Goal: Task Accomplishment & Management: Manage account settings

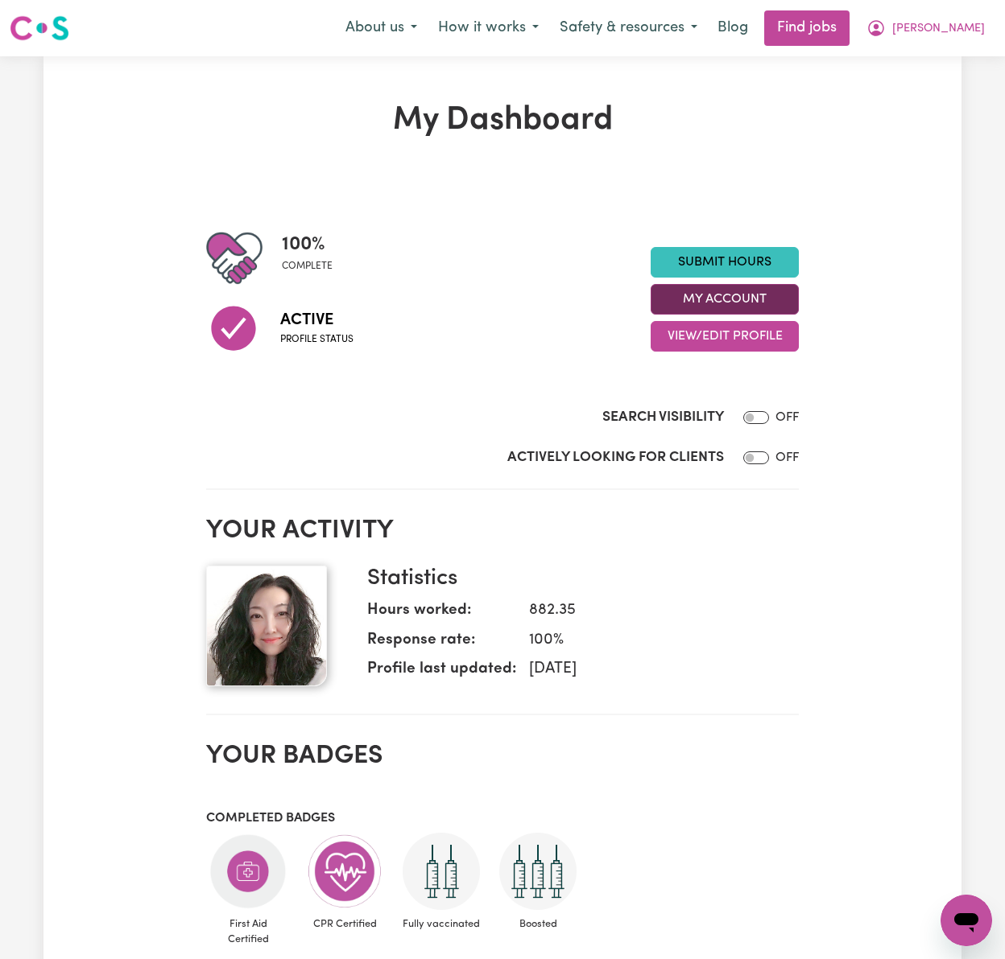
click at [774, 301] on button "My Account" at bounding box center [724, 299] width 148 height 31
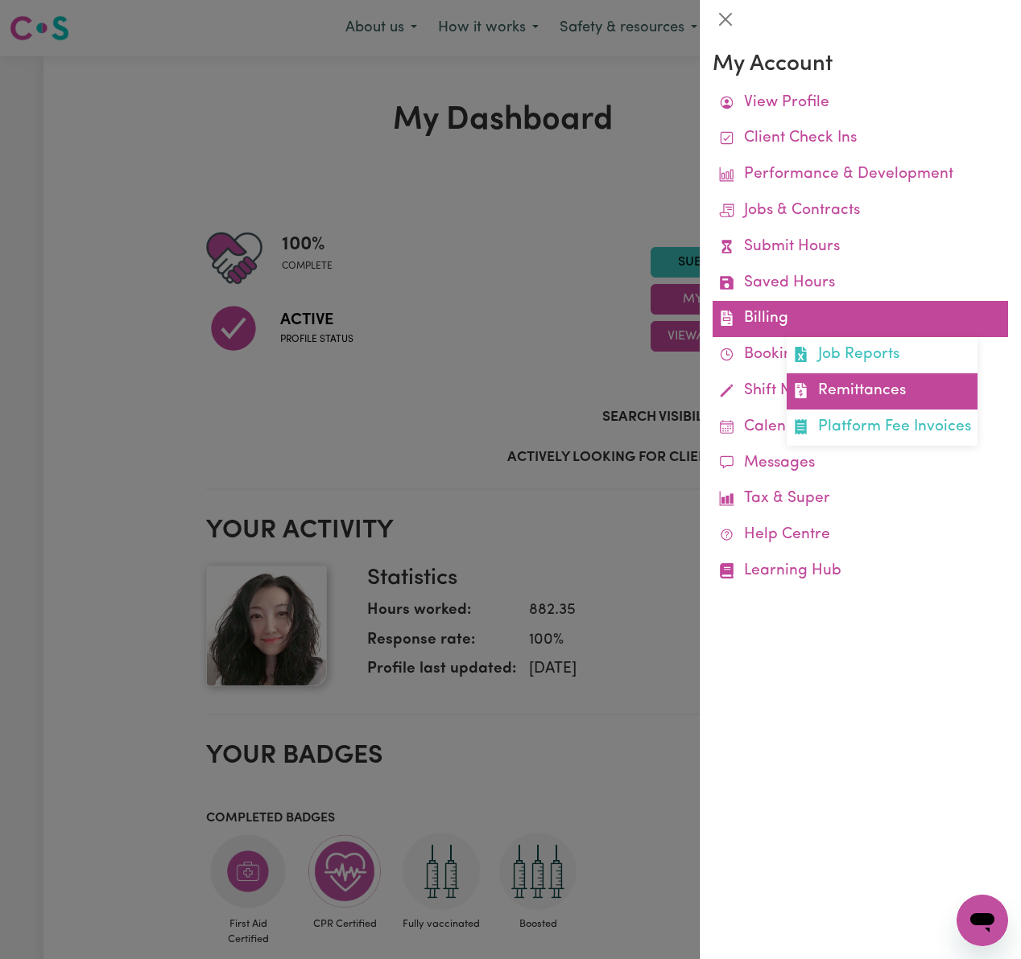
click at [842, 383] on link "Remittances" at bounding box center [881, 391] width 191 height 36
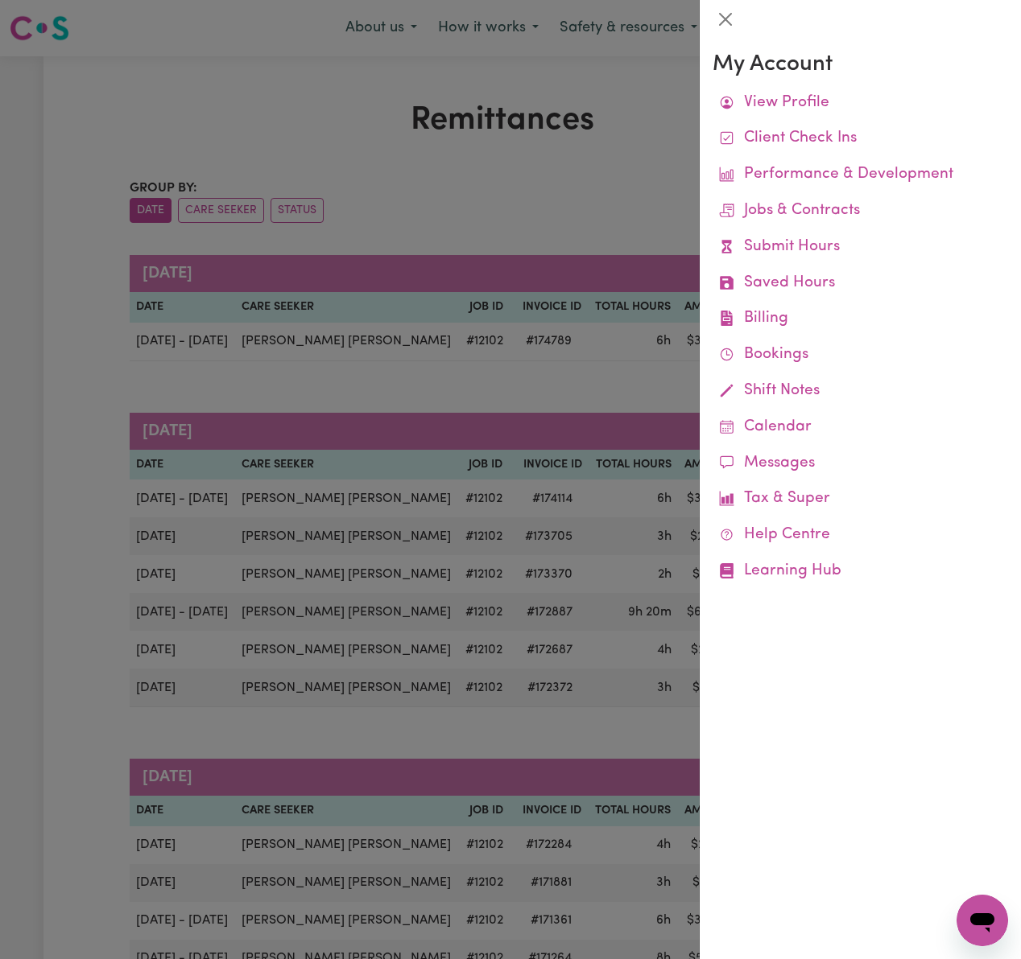
click at [523, 178] on div at bounding box center [510, 479] width 1021 height 959
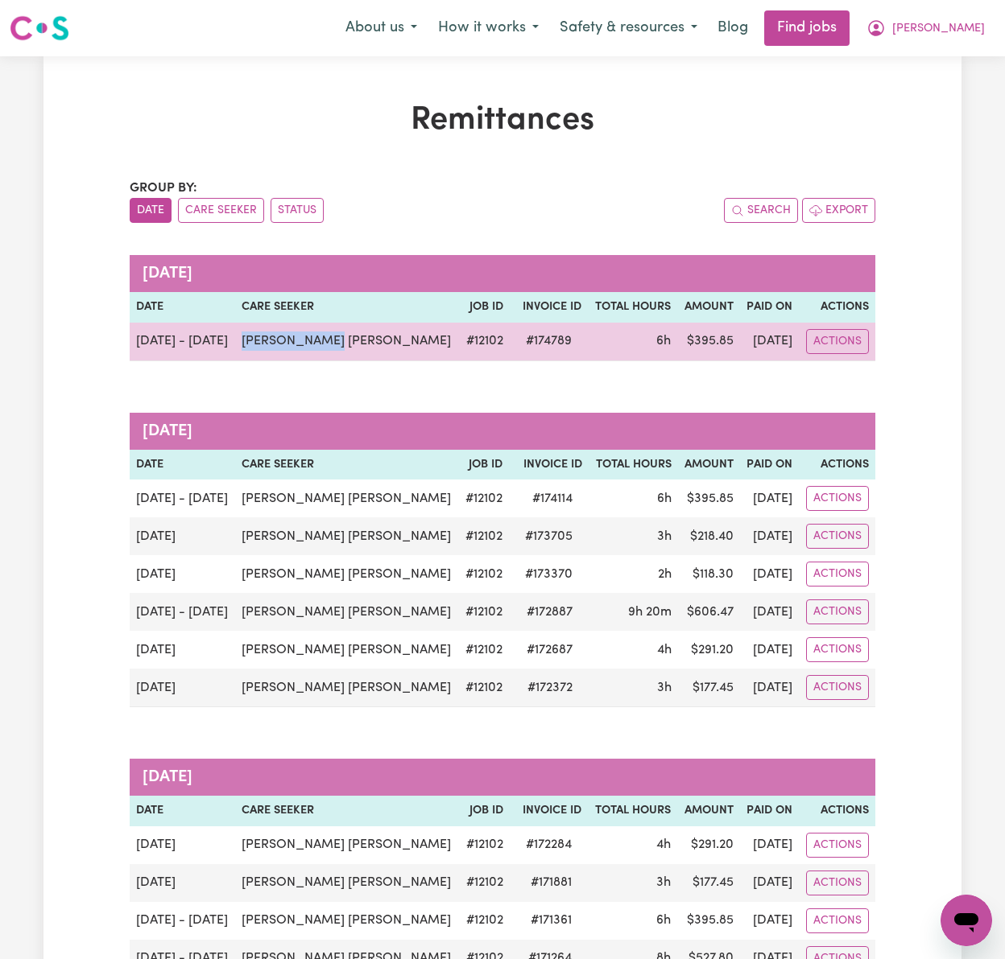
drag, startPoint x: 325, startPoint y: 343, endPoint x: 241, endPoint y: 345, distance: 83.7
click at [241, 345] on td "[PERSON_NAME] [PERSON_NAME]" at bounding box center [347, 342] width 224 height 39
copy td "[PERSON_NAME] [PERSON_NAME]"
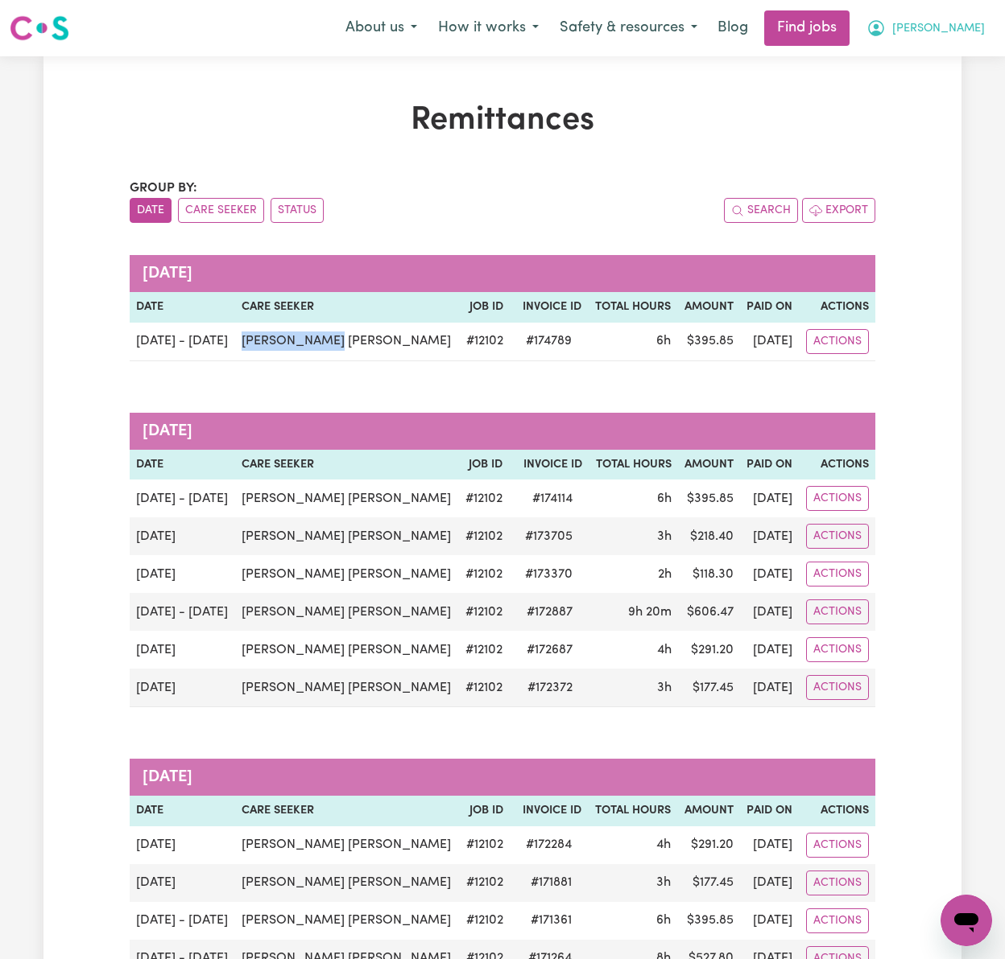
click at [950, 29] on span "[PERSON_NAME]" at bounding box center [938, 29] width 93 height 18
click at [967, 97] on link "My Dashboard" at bounding box center [930, 92] width 127 height 31
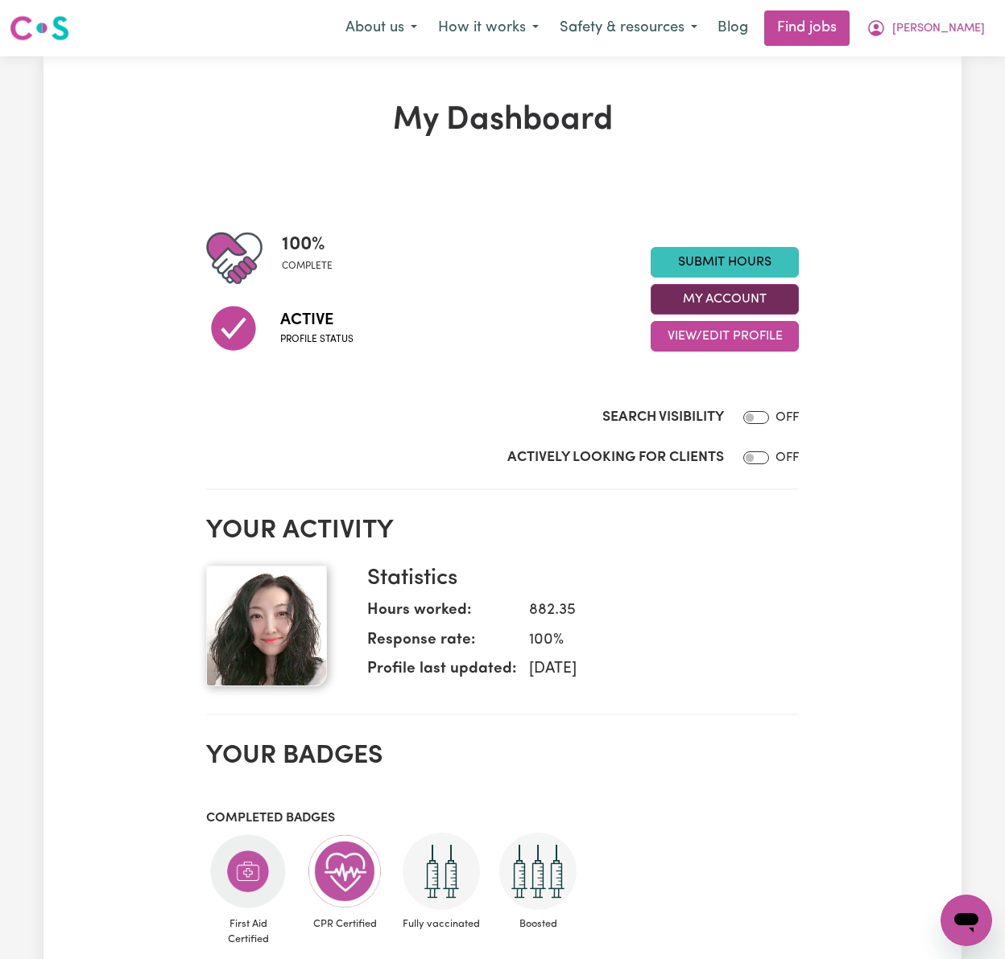
click at [774, 300] on button "My Account" at bounding box center [724, 299] width 148 height 31
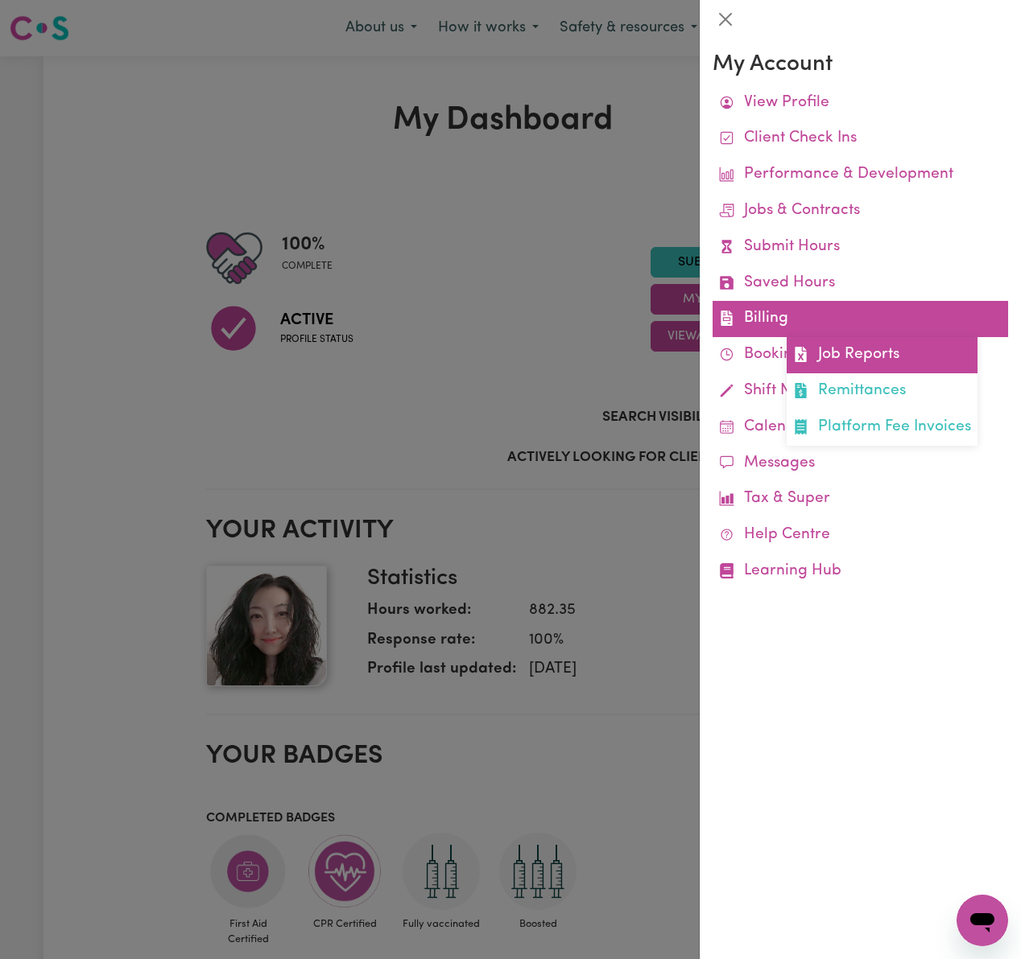
click at [810, 349] on link "Job Reports" at bounding box center [881, 355] width 191 height 36
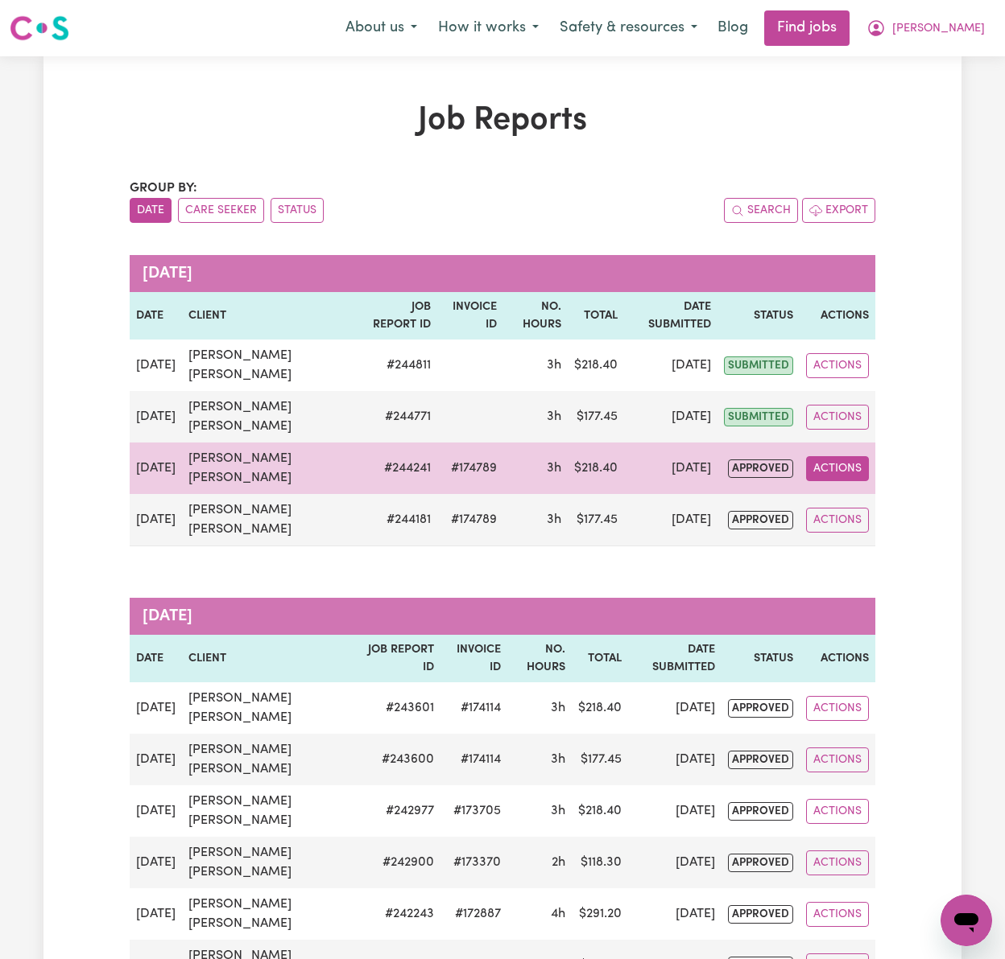
click at [852, 456] on button "Actions" at bounding box center [837, 468] width 63 height 25
click at [899, 490] on link "View Job Report" at bounding box center [882, 506] width 138 height 32
select select "pm"
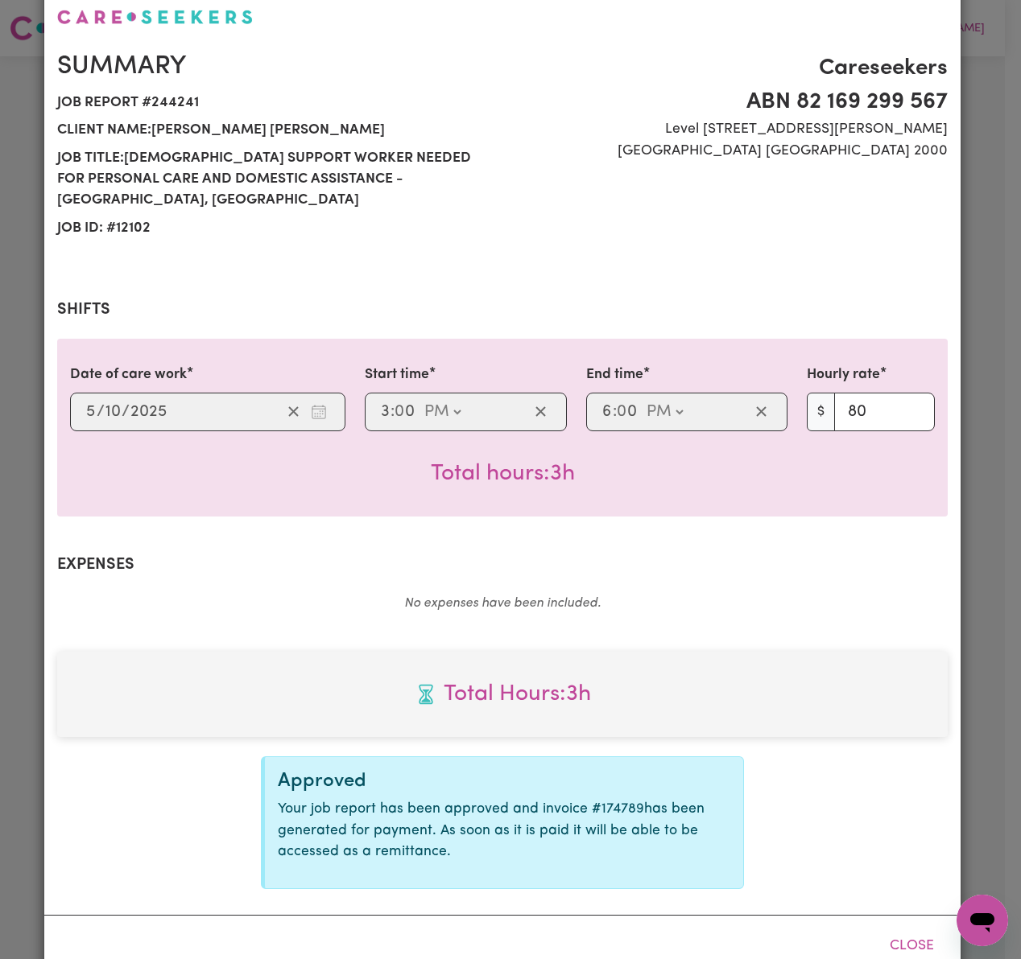
scroll to position [123, 0]
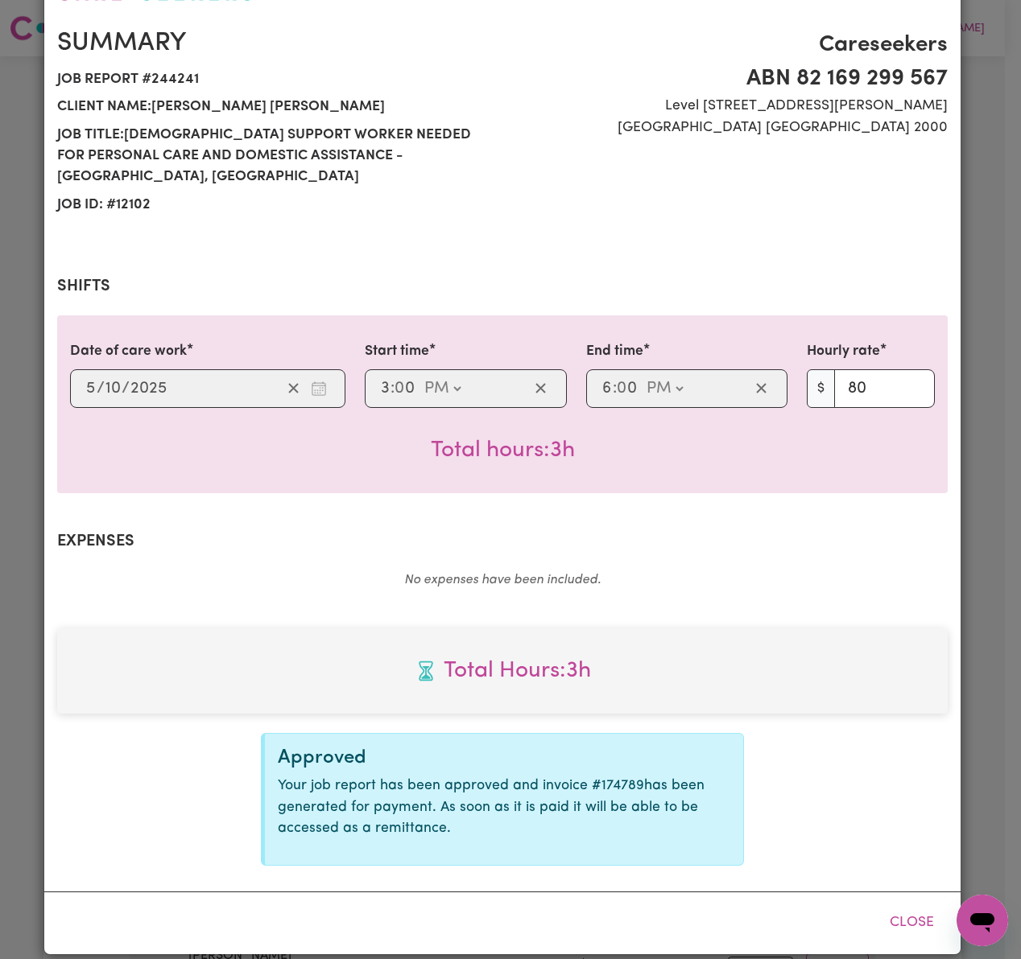
select select "80-[DATE]"
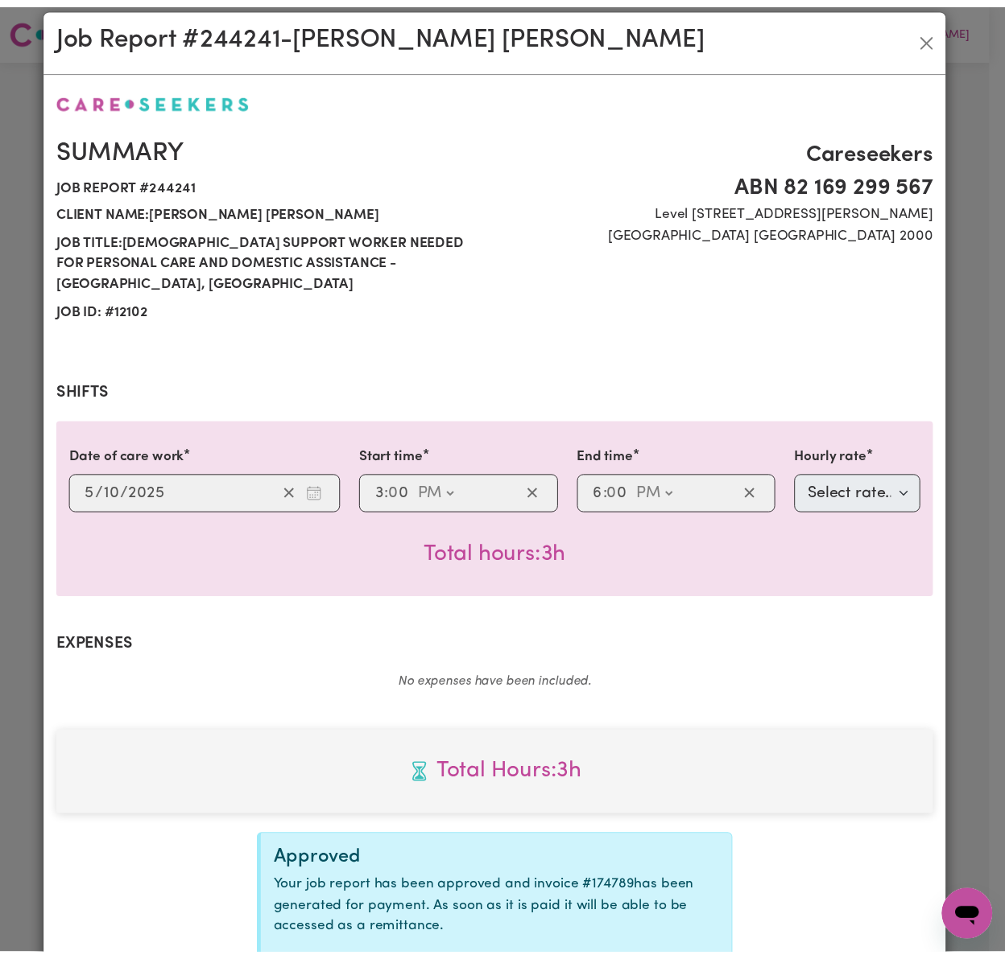
scroll to position [0, 0]
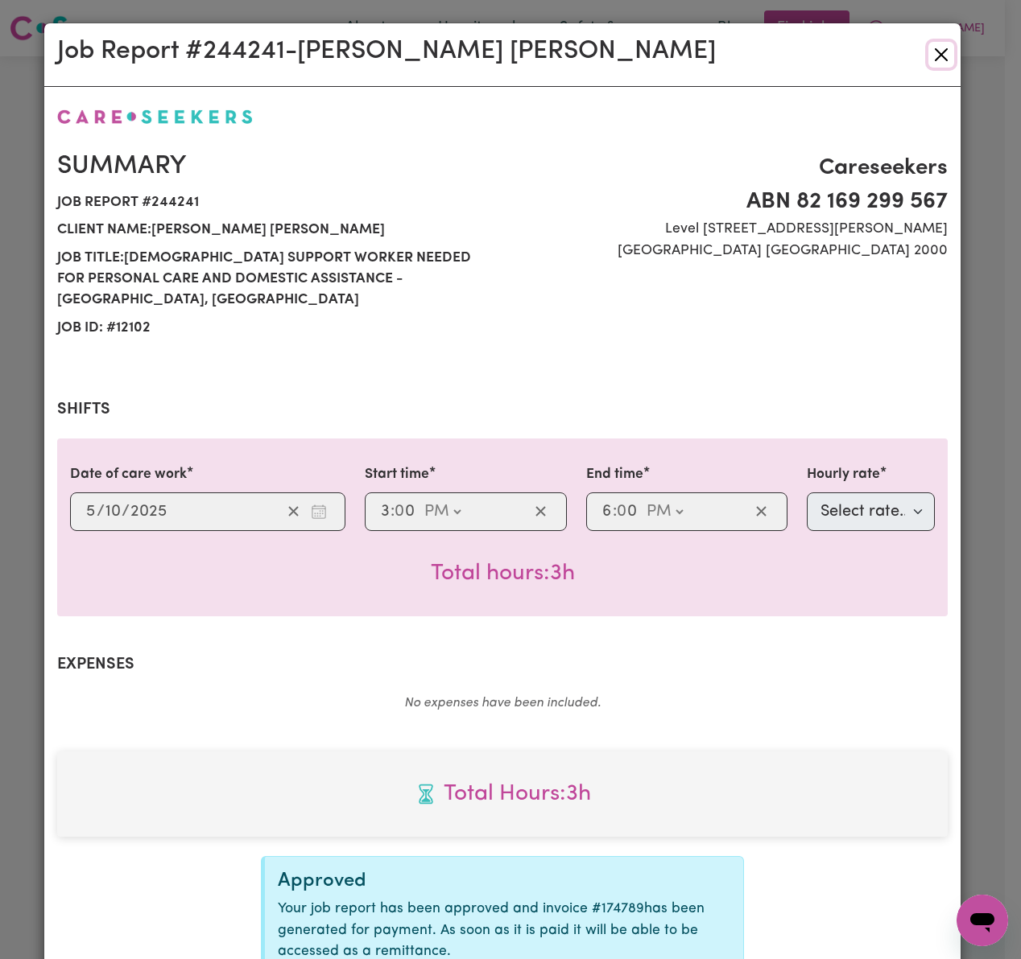
click at [937, 52] on button "Close" at bounding box center [941, 55] width 26 height 26
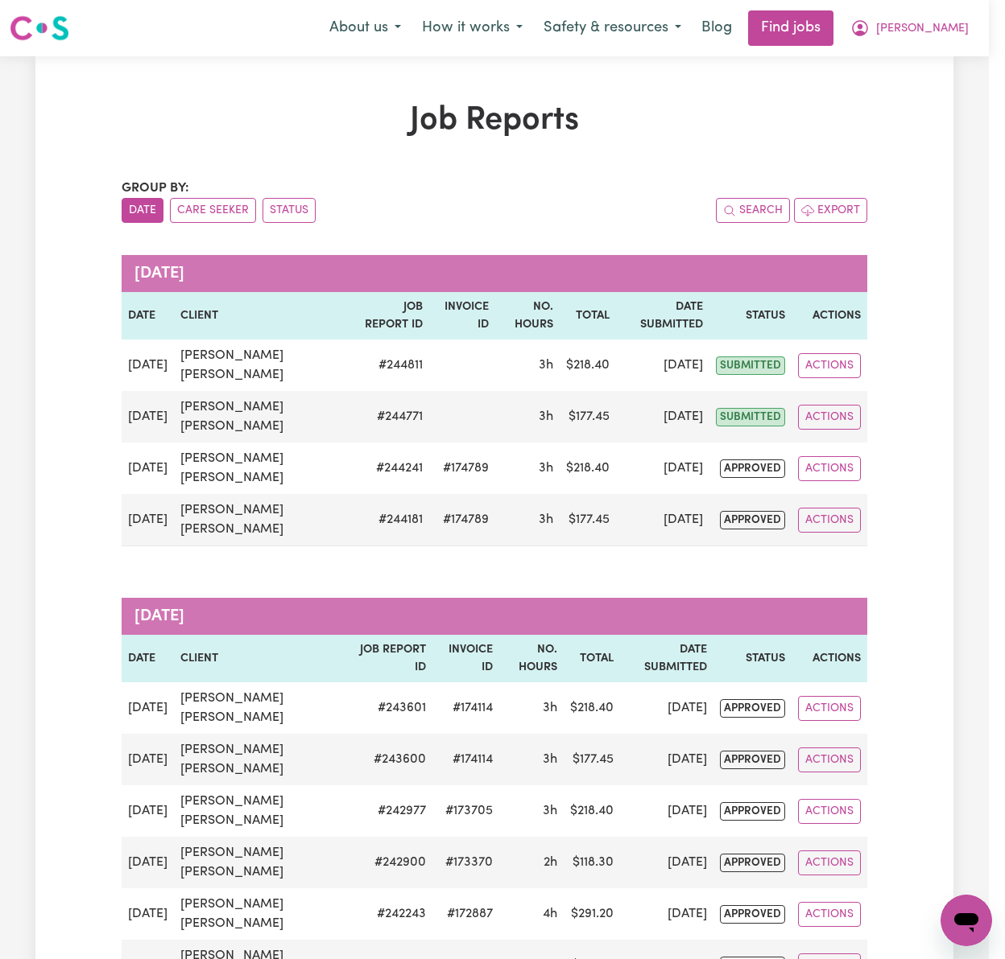
click at [968, 23] on span "[PERSON_NAME]" at bounding box center [922, 29] width 93 height 18
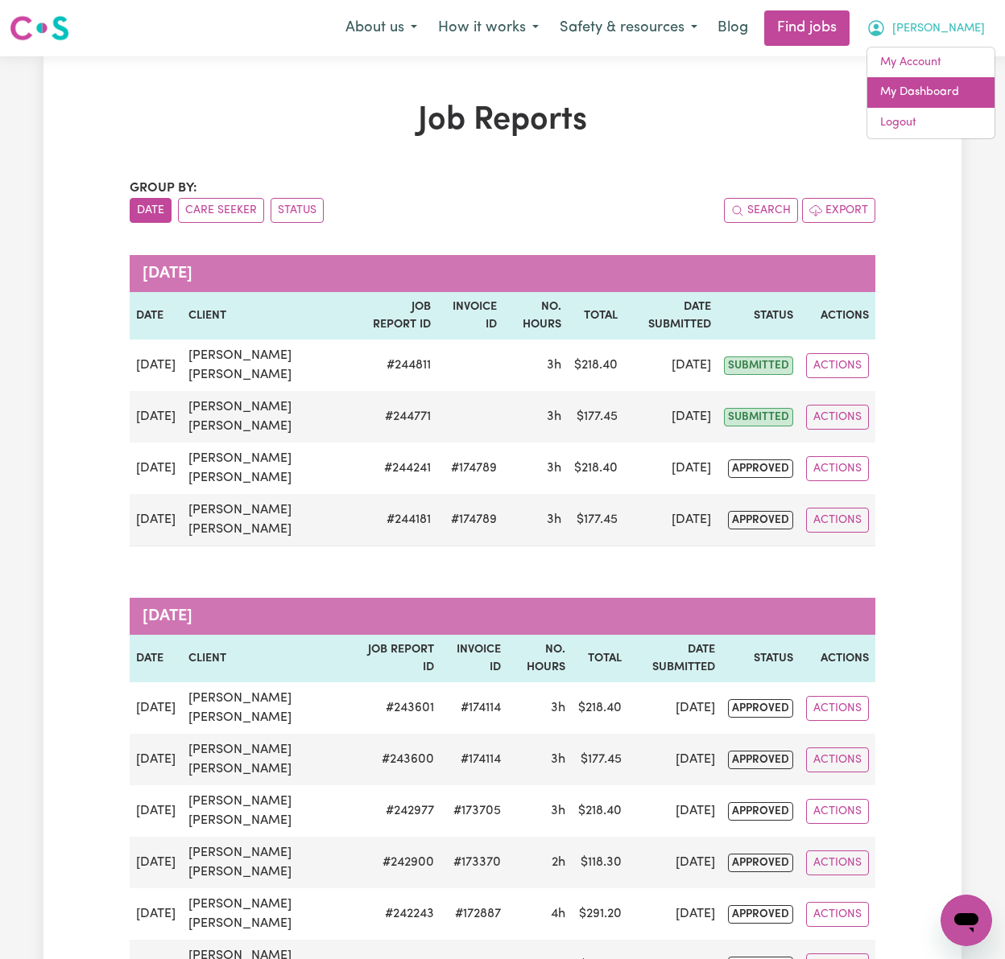
click at [963, 93] on link "My Dashboard" at bounding box center [930, 92] width 127 height 31
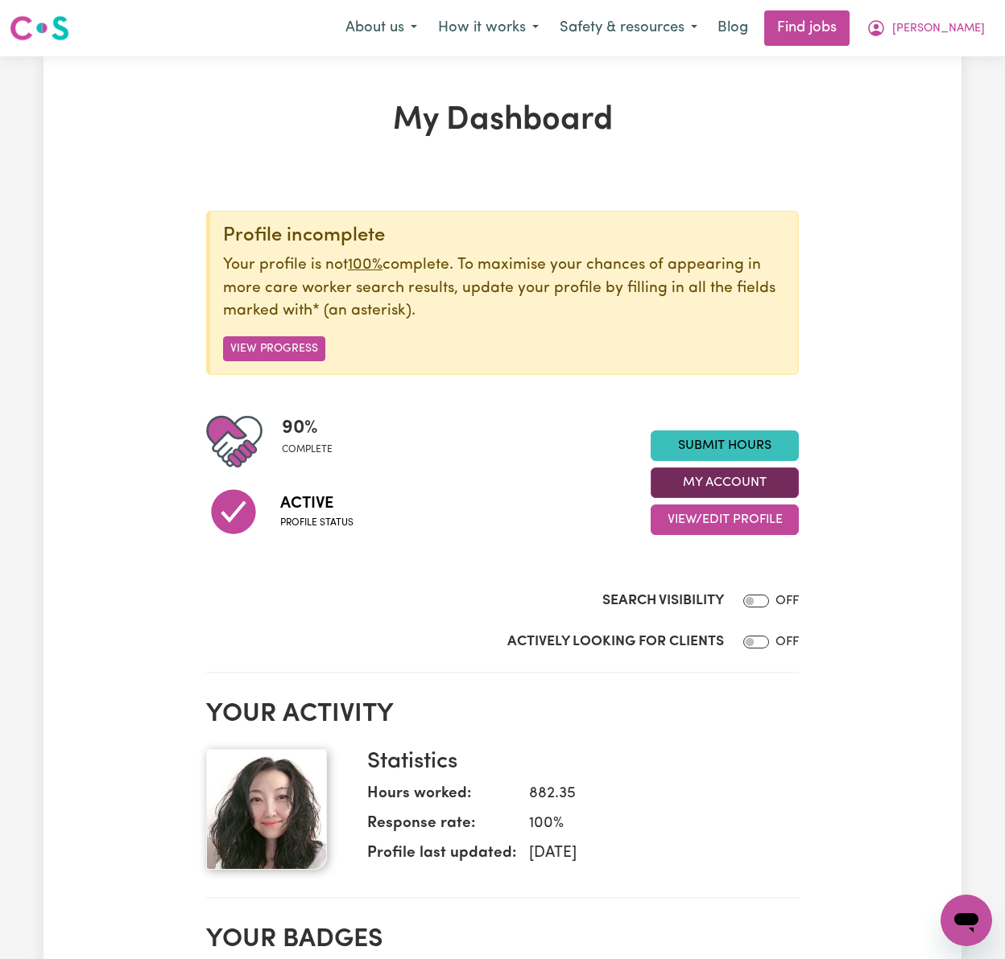
click at [748, 477] on button "My Account" at bounding box center [724, 483] width 148 height 31
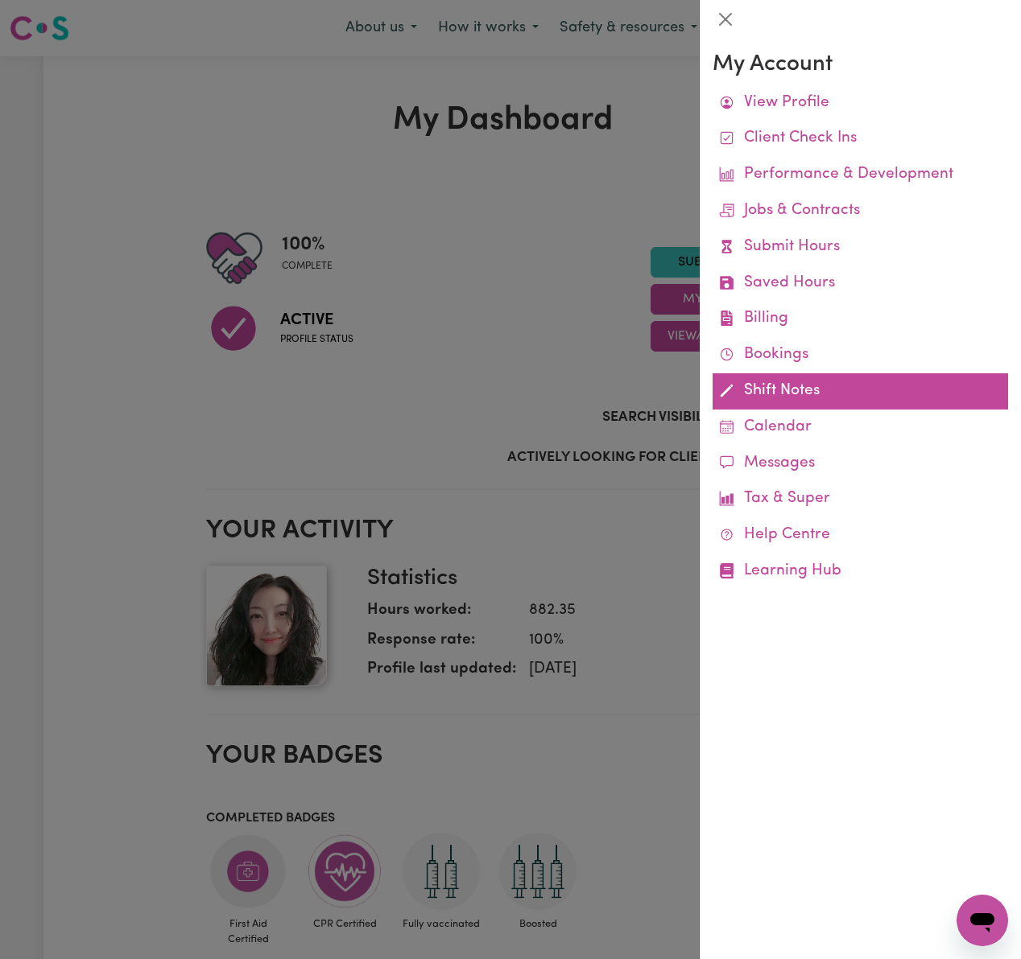
click at [822, 397] on link "Shift Notes" at bounding box center [859, 391] width 295 height 36
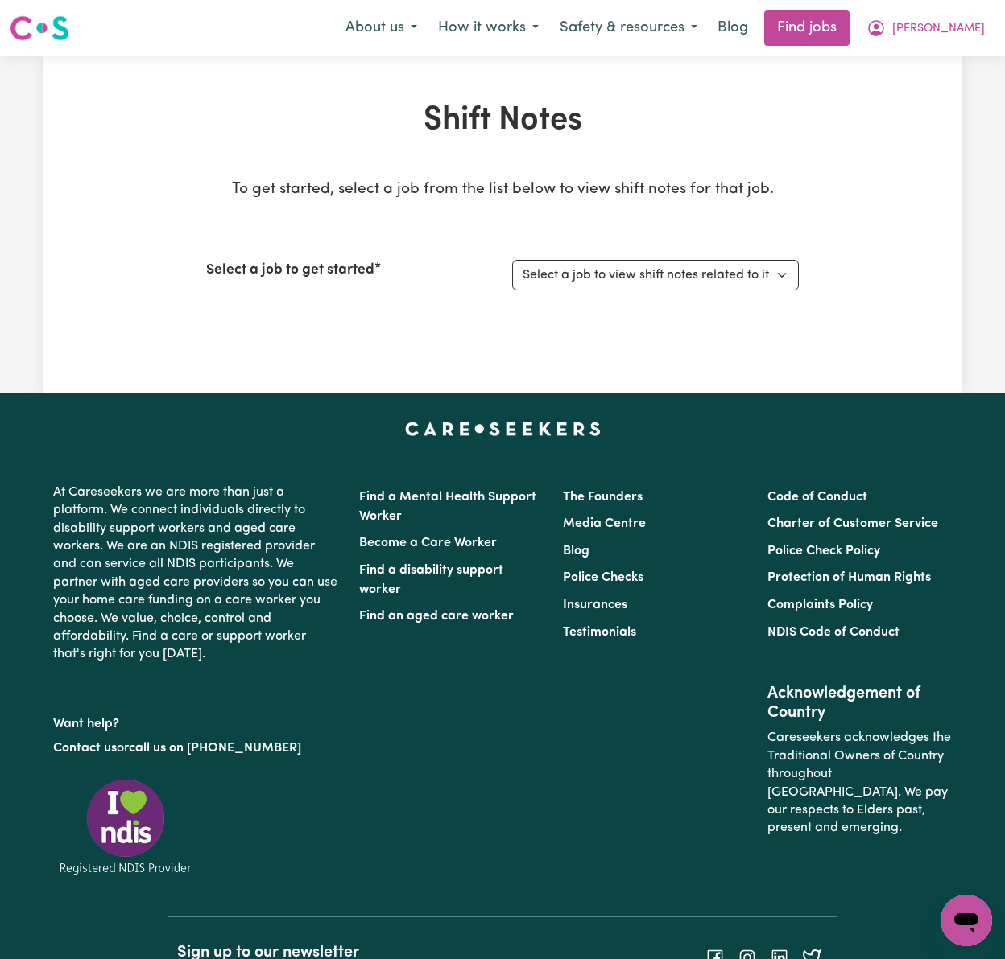
drag, startPoint x: 765, startPoint y: 258, endPoint x: 769, endPoint y: 267, distance: 10.1
click at [765, 259] on div "Select a job to get started Select a job to view shift notes related to it... […" at bounding box center [502, 275] width 592 height 69
click at [774, 283] on select "Select a job to view shift notes related to it... [[PERSON_NAME] [PERSON_NAME]]…" at bounding box center [655, 275] width 287 height 31
select select "12102"
click at [512, 260] on select "Select a job to view shift notes related to it... [[PERSON_NAME] [PERSON_NAME]]…" at bounding box center [655, 275] width 287 height 31
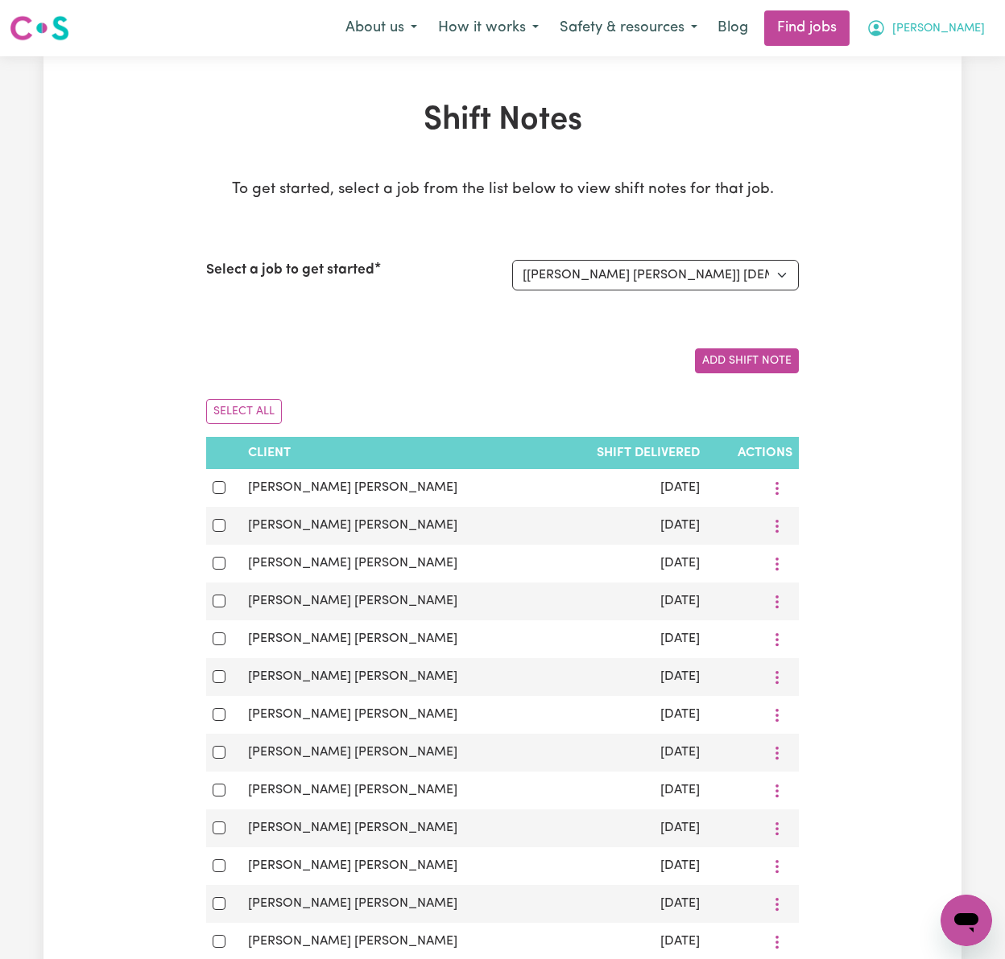
click at [960, 26] on span "[PERSON_NAME]" at bounding box center [938, 29] width 93 height 18
click at [979, 89] on link "My Dashboard" at bounding box center [930, 92] width 127 height 31
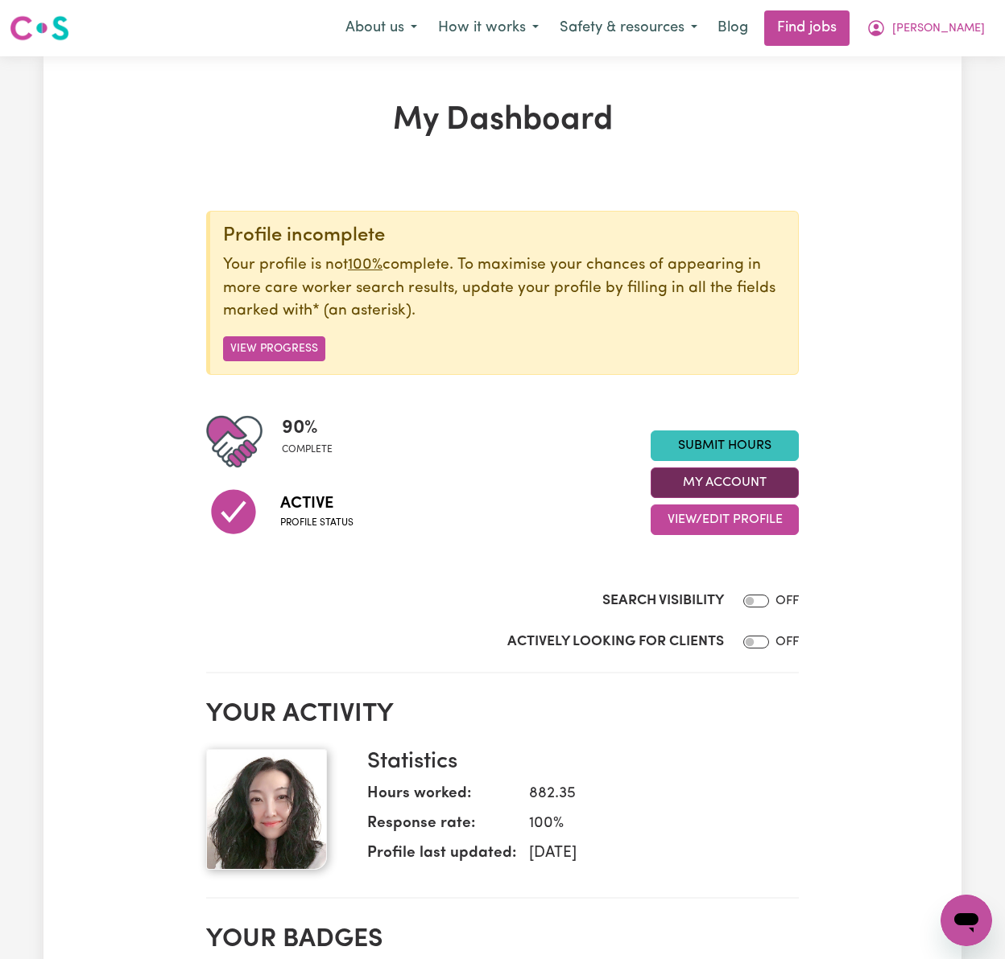
click at [763, 487] on button "My Account" at bounding box center [724, 483] width 148 height 31
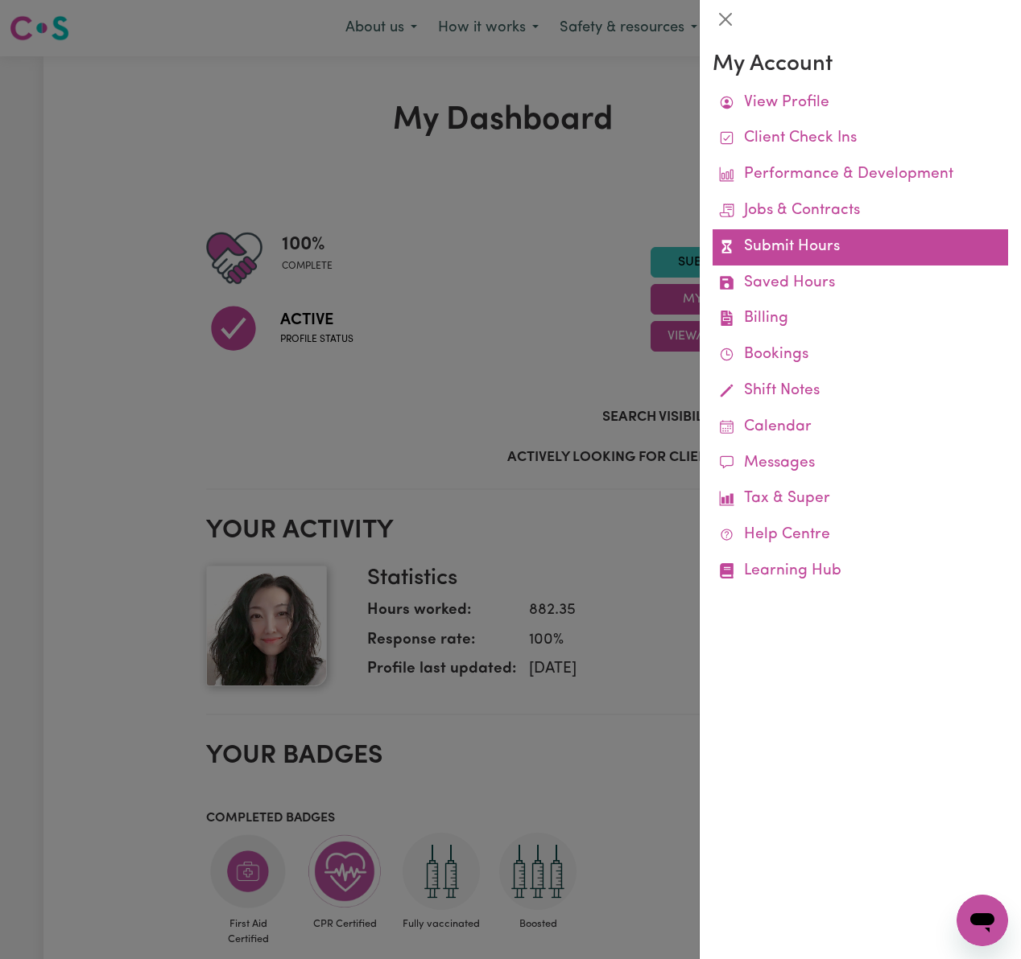
click at [870, 251] on link "Submit Hours" at bounding box center [859, 247] width 295 height 36
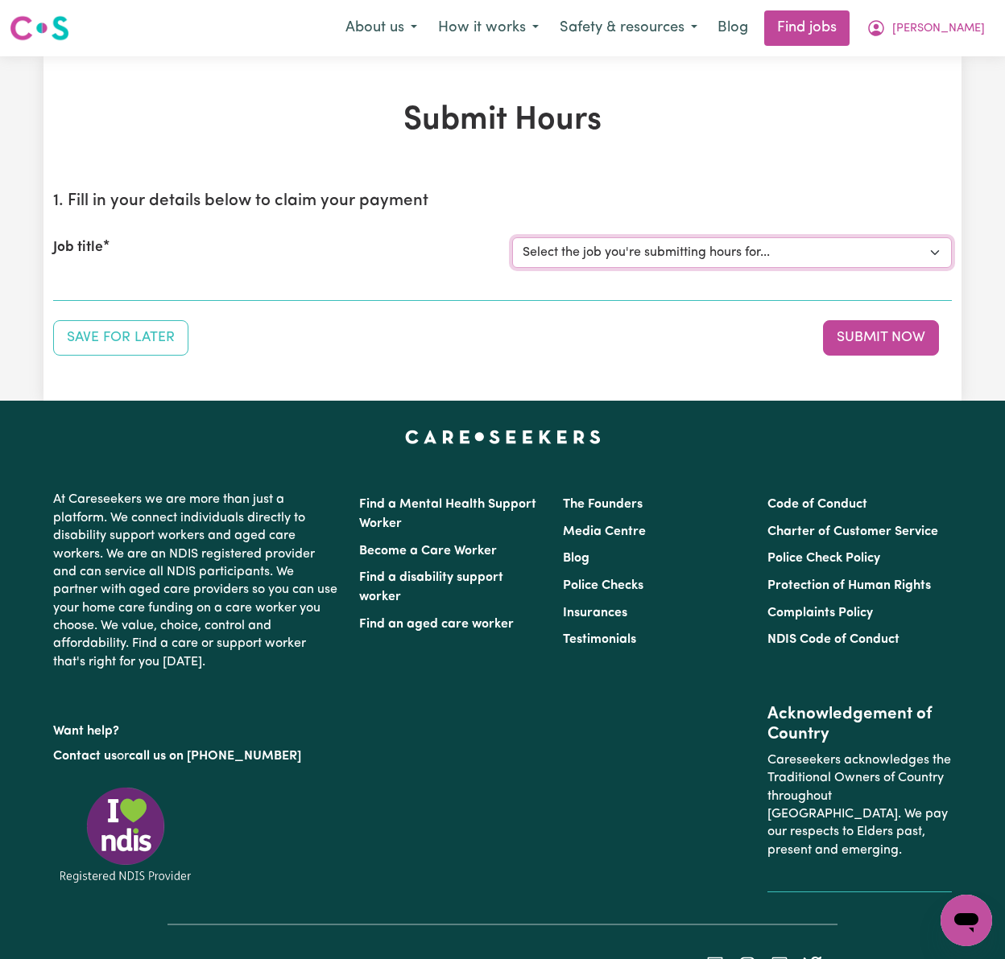
click at [934, 253] on select "Select the job you're submitting hours for... [[PERSON_NAME] [PERSON_NAME]] [DE…" at bounding box center [731, 252] width 439 height 31
select select "12102"
click at [512, 237] on select "Select the job you're submitting hours for... [[PERSON_NAME] [PERSON_NAME]] [DE…" at bounding box center [731, 252] width 439 height 31
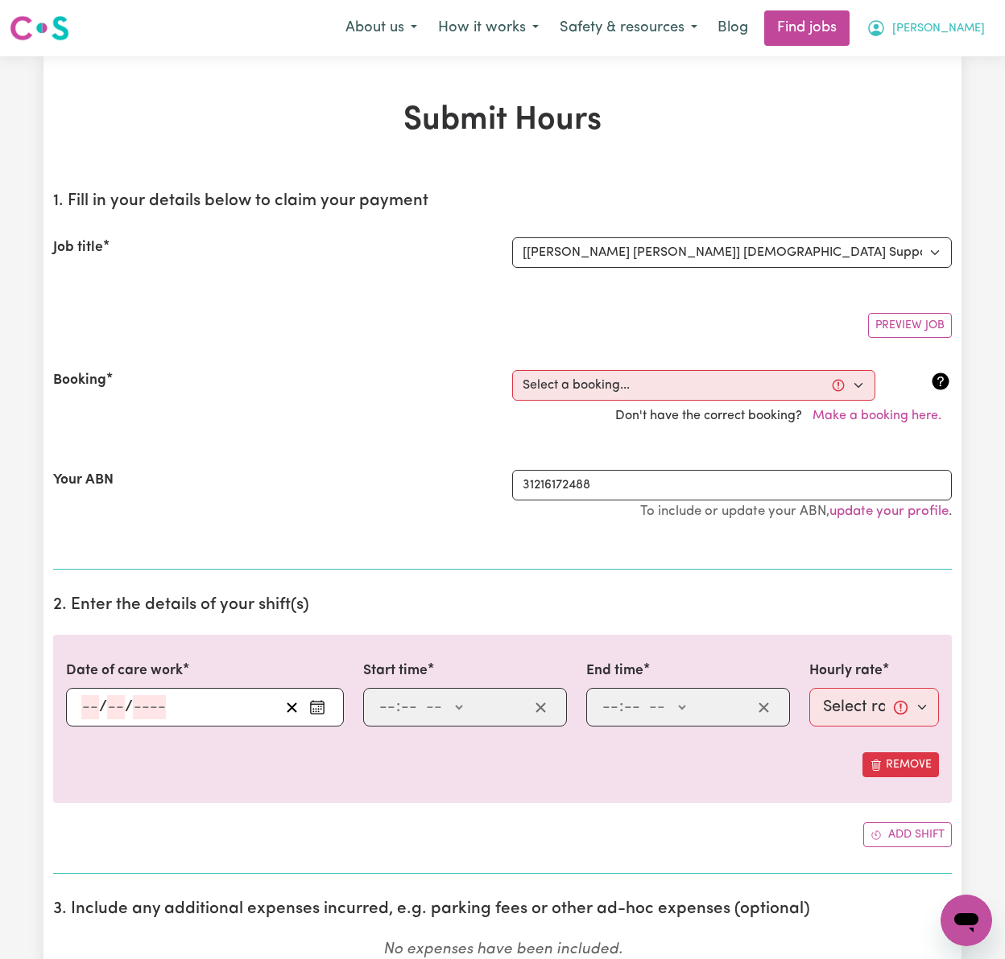
click at [974, 32] on span "[PERSON_NAME]" at bounding box center [938, 29] width 93 height 18
click at [977, 89] on link "My Dashboard" at bounding box center [930, 92] width 127 height 31
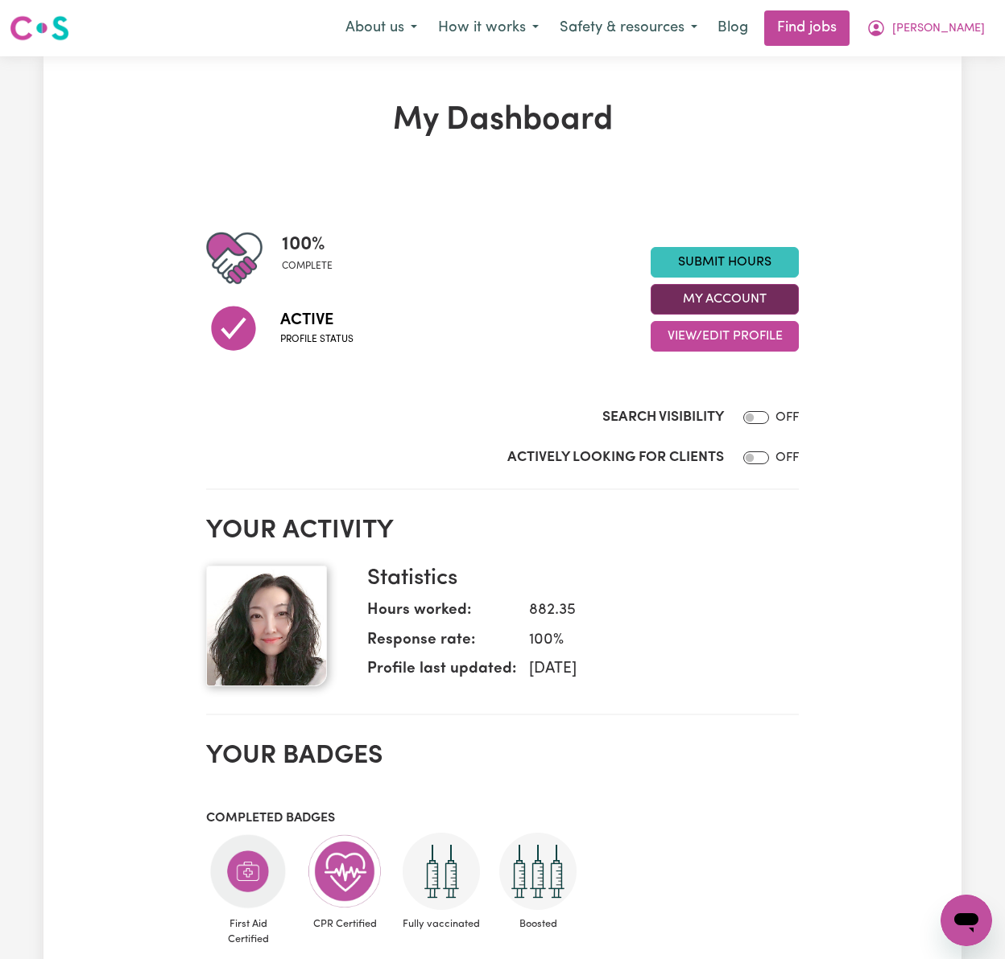
click at [765, 303] on button "My Account" at bounding box center [724, 299] width 148 height 31
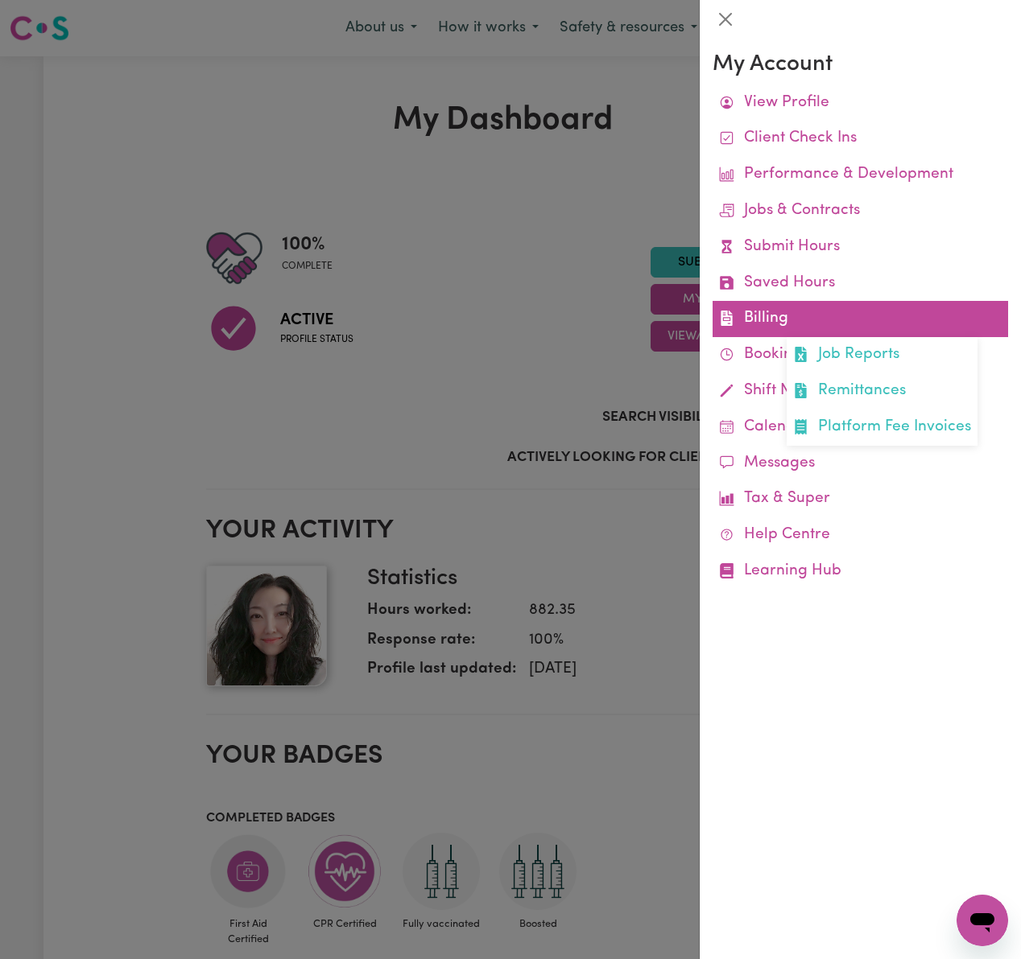
click at [784, 322] on link "Billing Job Reports Remittances Platform Fee Invoices" at bounding box center [859, 319] width 295 height 36
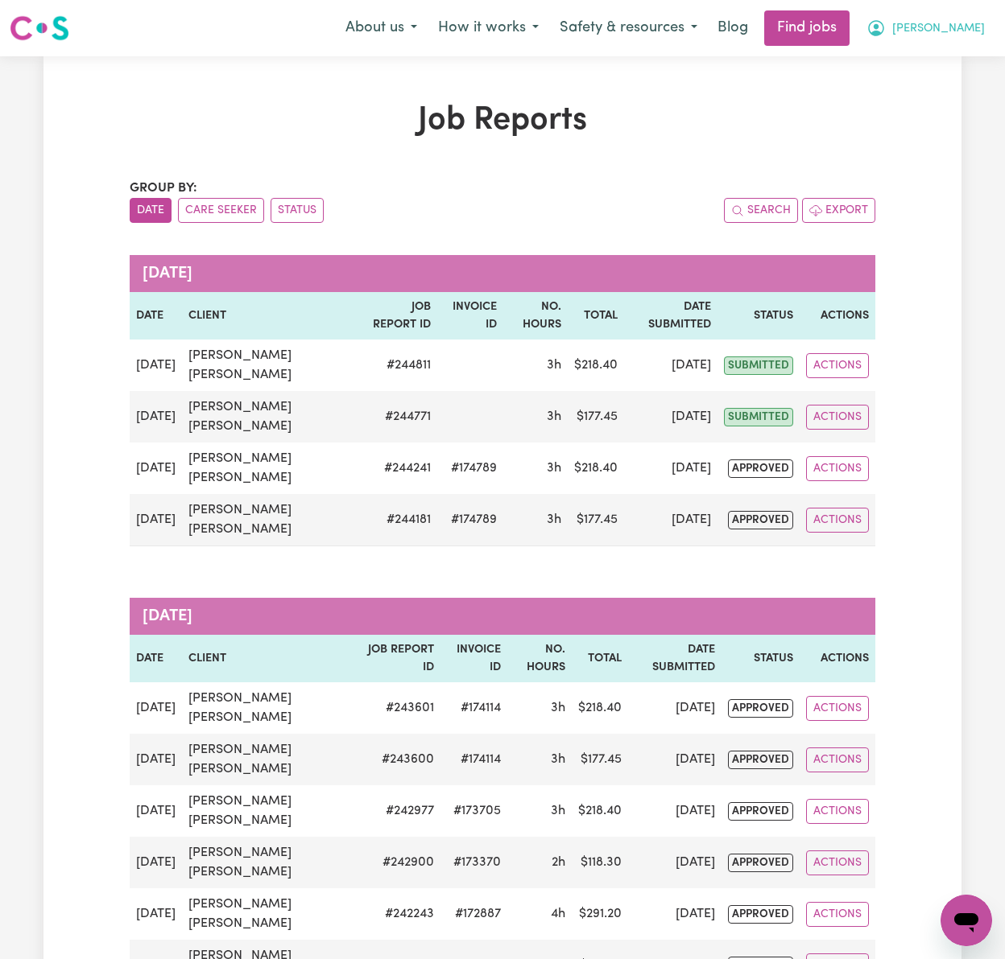
click at [950, 32] on span "[PERSON_NAME]" at bounding box center [938, 29] width 93 height 18
click at [948, 130] on link "Logout" at bounding box center [930, 123] width 127 height 31
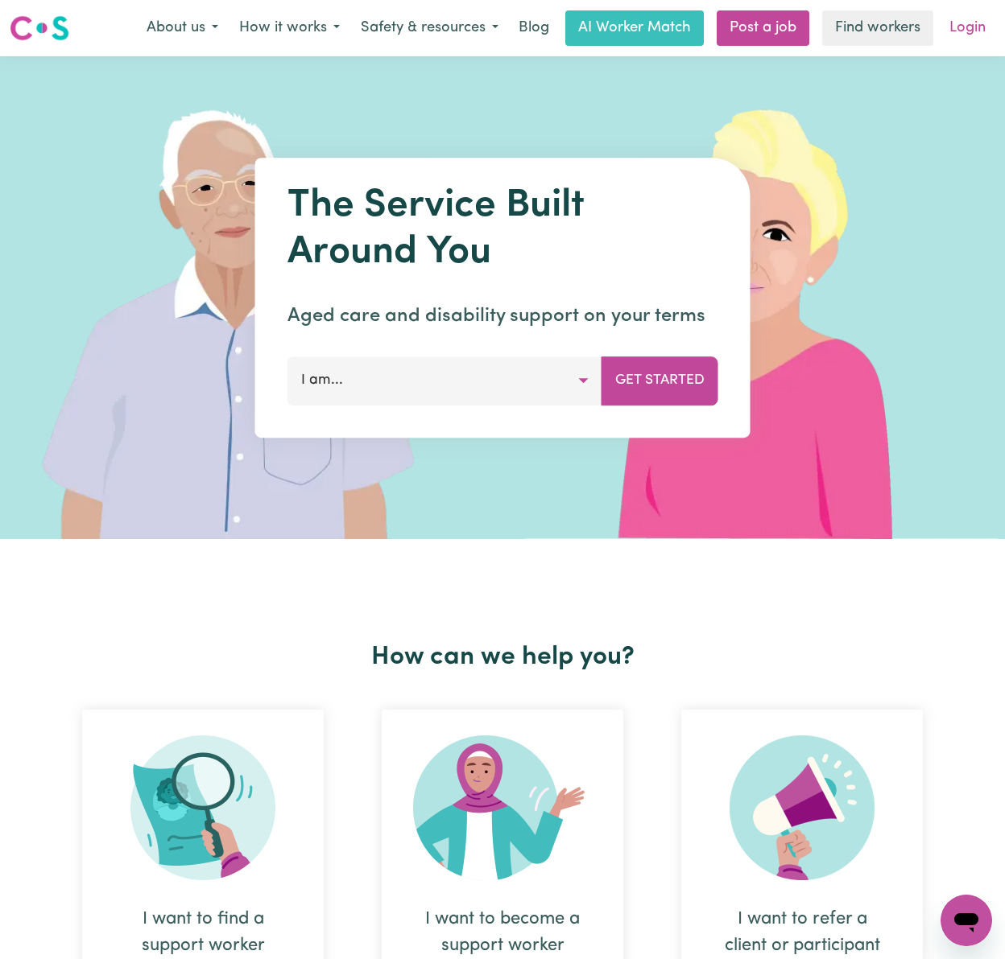
click at [960, 27] on link "Login" at bounding box center [967, 27] width 56 height 35
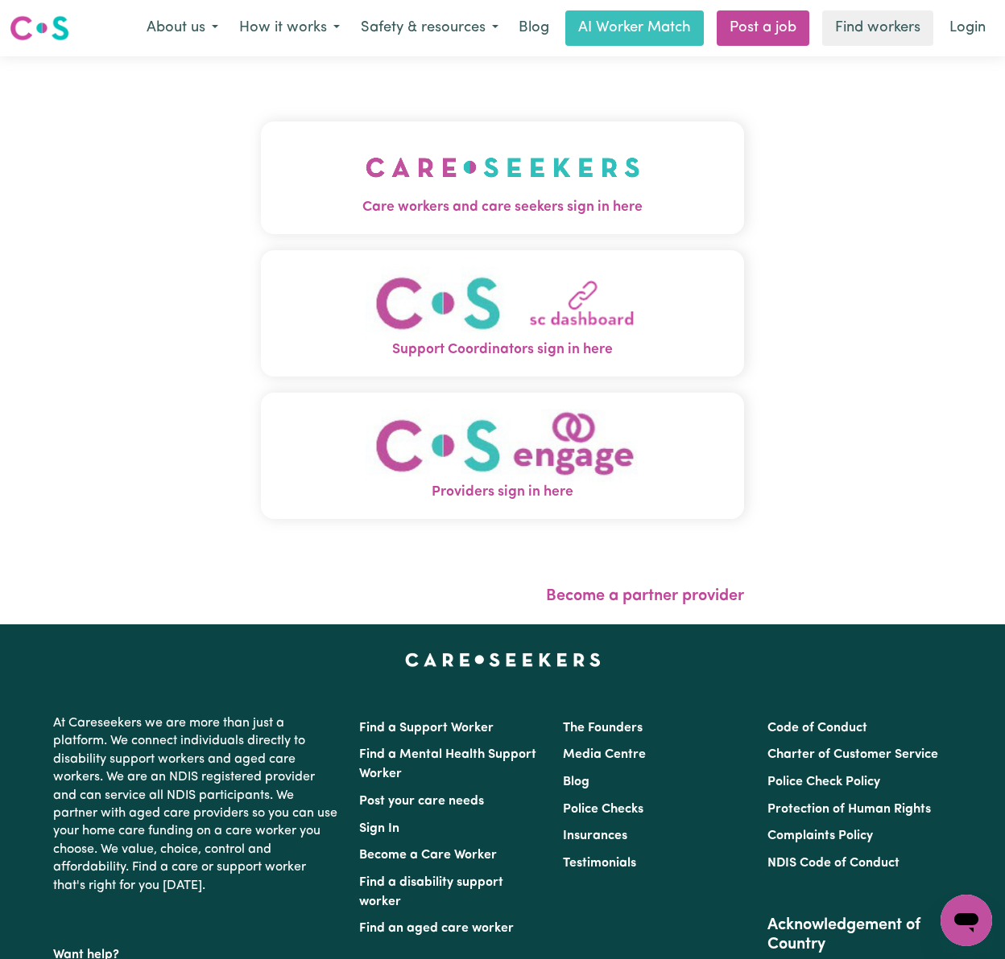
click at [386, 175] on img "Care workers and care seekers sign in here" at bounding box center [502, 168] width 274 height 60
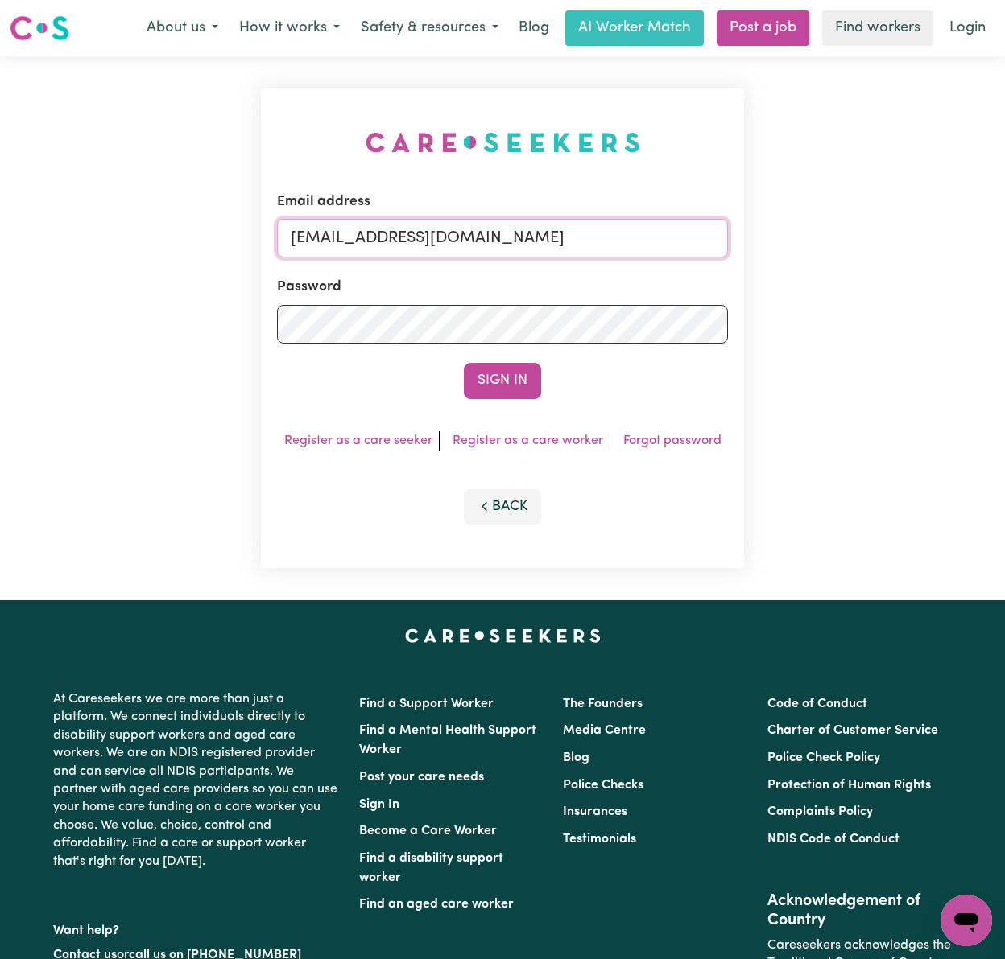
click at [610, 232] on input "[EMAIL_ADDRESS][DOMAIN_NAME]" at bounding box center [502, 238] width 451 height 39
drag, startPoint x: 368, startPoint y: 233, endPoint x: 824, endPoint y: 258, distance: 457.1
click at [824, 258] on div "Email address [EMAIL_ADDRESS][DOMAIN_NAME] Password Sign In Register as a care …" at bounding box center [502, 328] width 1005 height 544
type input "[EMAIL_ADDRESS][DOMAIN_NAME]"
click at [464, 363] on button "Sign In" at bounding box center [502, 380] width 77 height 35
